Goal: Browse casually

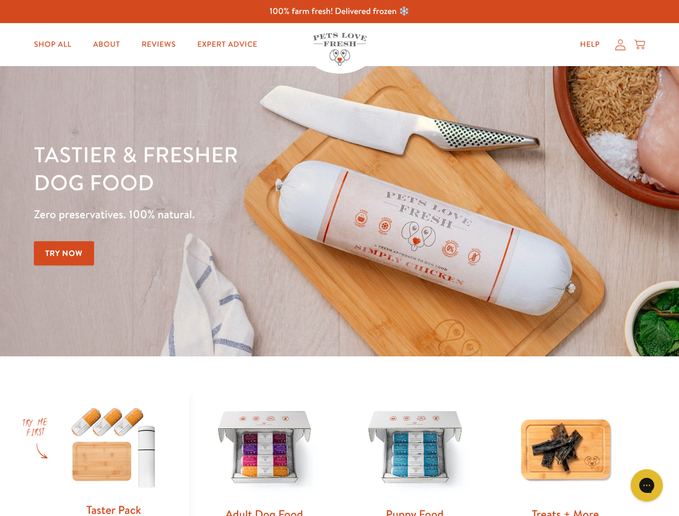
click at [339, 258] on div "Tastier & fresher dog food Zero preservatives. 100% natural. Try Now" at bounding box center [238, 211] width 408 height 142
click at [647, 485] on icon "Gorgias live chat" at bounding box center [646, 485] width 10 height 10
